Goal: Task Accomplishment & Management: Manage account settings

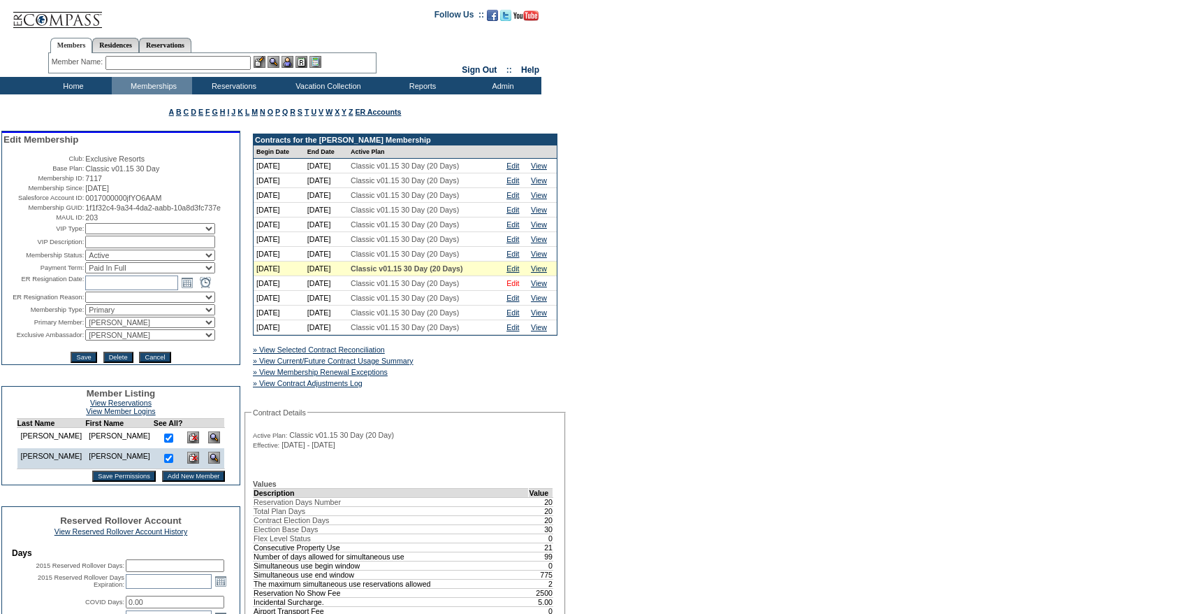
click at [528, 285] on td "Edit" at bounding box center [516, 283] width 24 height 15
click at [519, 286] on link "Edit" at bounding box center [513, 283] width 13 height 8
click at [555, 284] on td "View" at bounding box center [542, 283] width 29 height 15
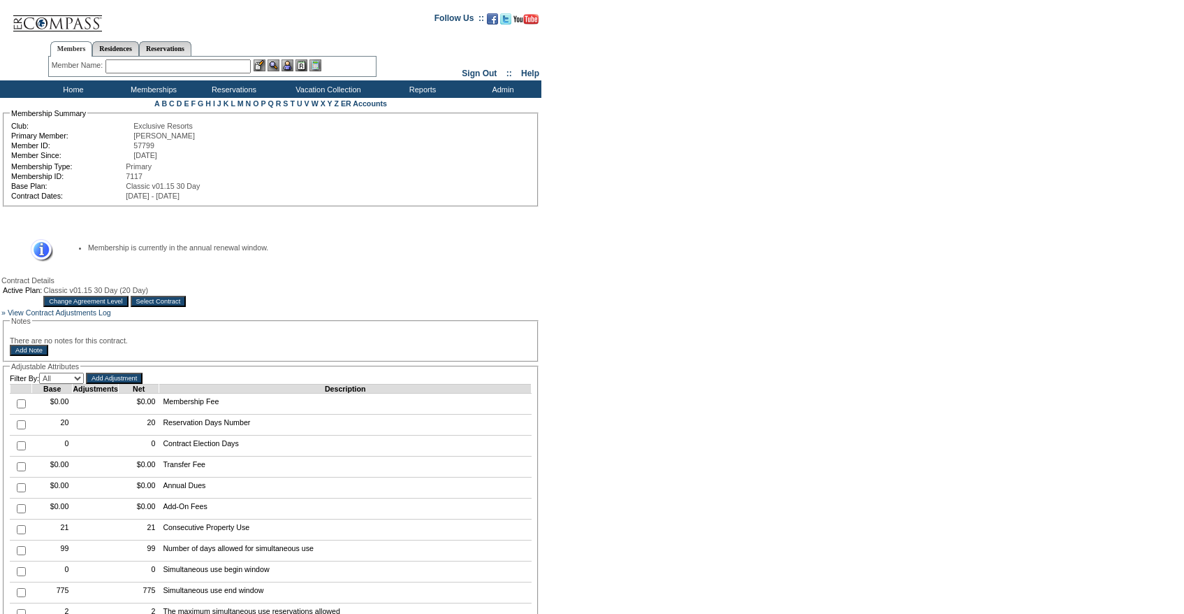
click at [17, 429] on input "checkbox" at bounding box center [21, 424] width 9 height 9
checkbox input "false"
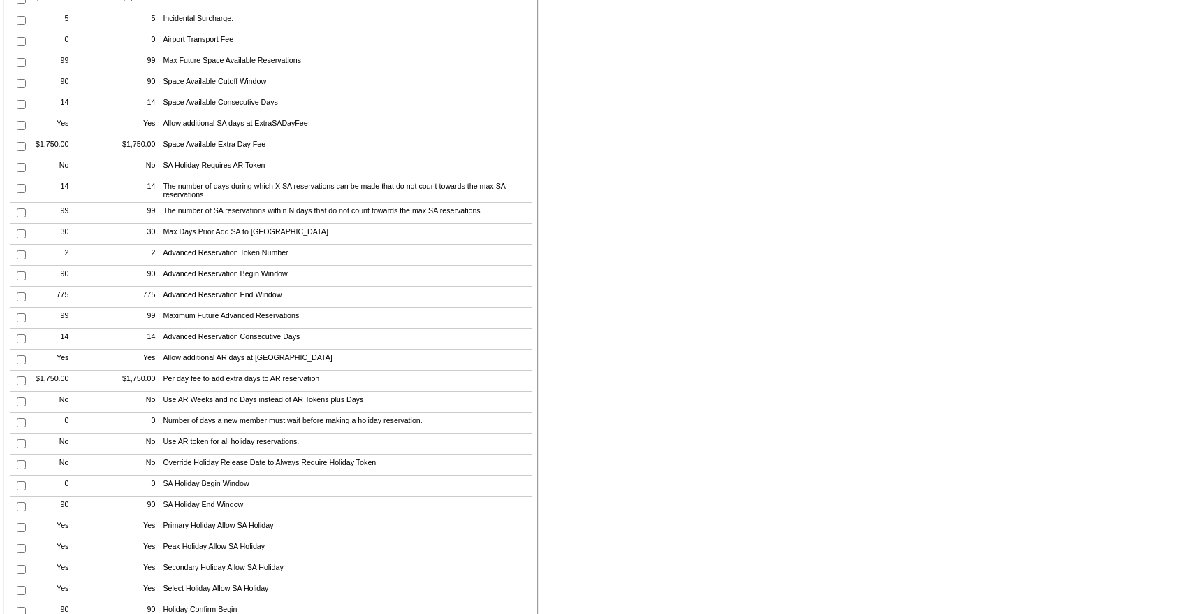
click at [18, 259] on input "checkbox" at bounding box center [21, 254] width 9 height 9
checkbox input "true"
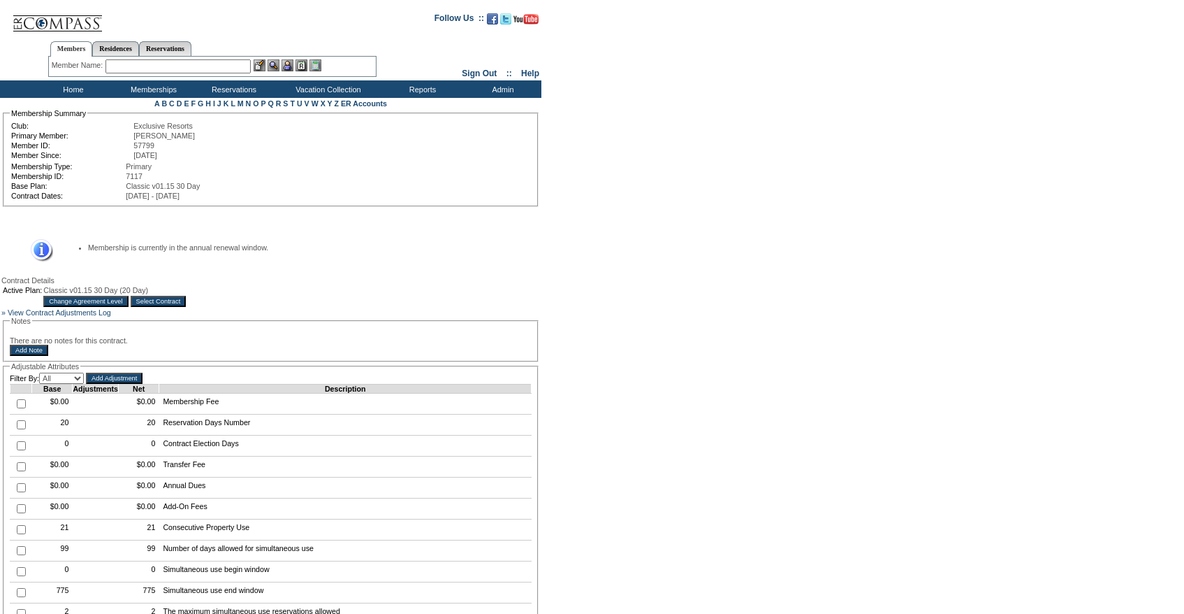
click at [143, 384] on input "Add Adjustment" at bounding box center [114, 377] width 57 height 11
